Goal: Connect with others: Connect with other users

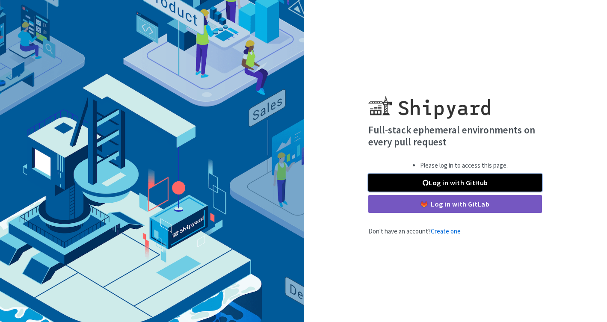
click at [461, 180] on link "Log in with GitHub" at bounding box center [455, 183] width 174 height 18
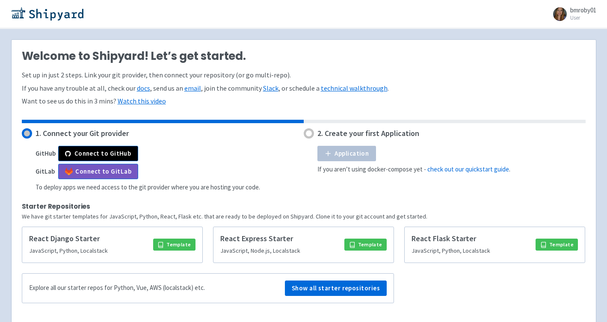
scroll to position [29, 0]
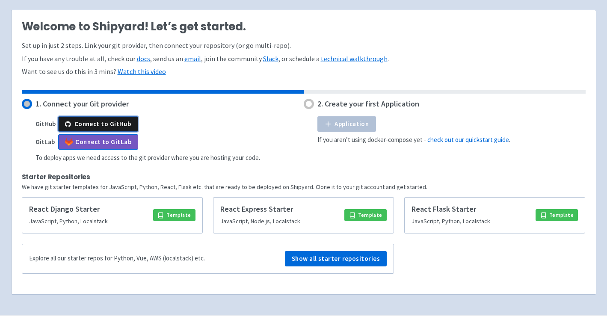
click at [94, 124] on button "Connect to GitHub" at bounding box center [98, 123] width 80 height 15
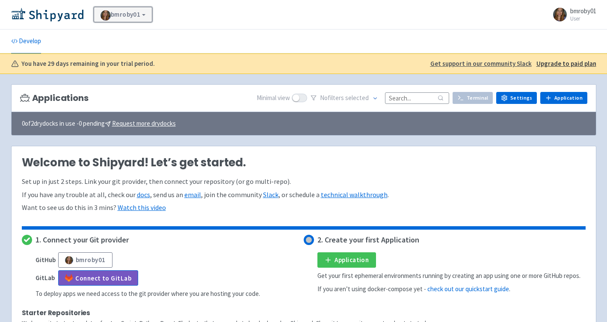
click at [142, 12] on link "bmroby01" at bounding box center [123, 14] width 59 height 15
click at [132, 34] on link "View Organizations" at bounding box center [133, 37] width 78 height 13
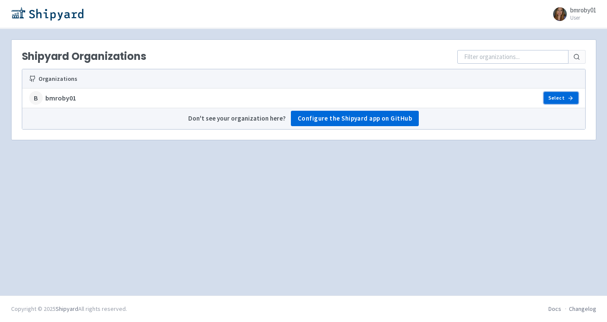
click at [558, 97] on link "Select" at bounding box center [560, 98] width 34 height 12
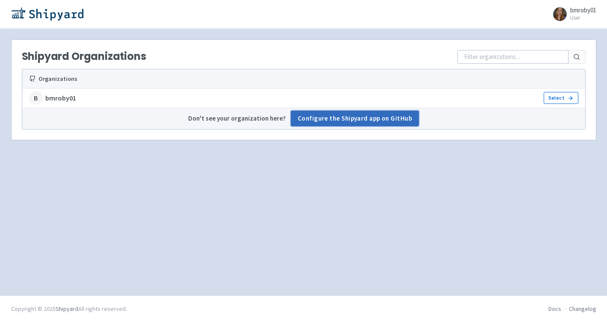
click at [359, 118] on link "Configure the Shipyard app on GitHub" at bounding box center [355, 118] width 128 height 15
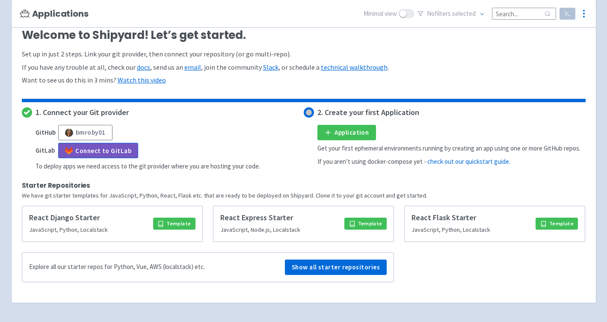
scroll to position [130, 0]
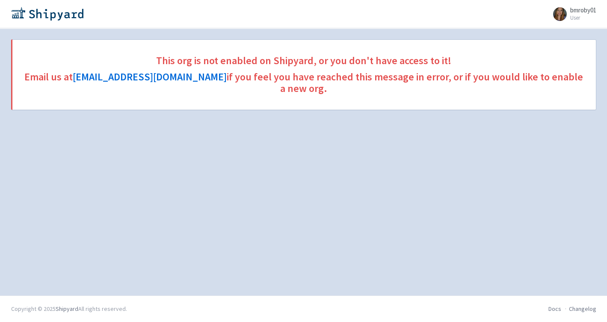
click at [581, 15] on small "User" at bounding box center [583, 18] width 26 height 6
click at [577, 33] on link "Profile" at bounding box center [572, 35] width 49 height 13
